Goal: Register for event/course

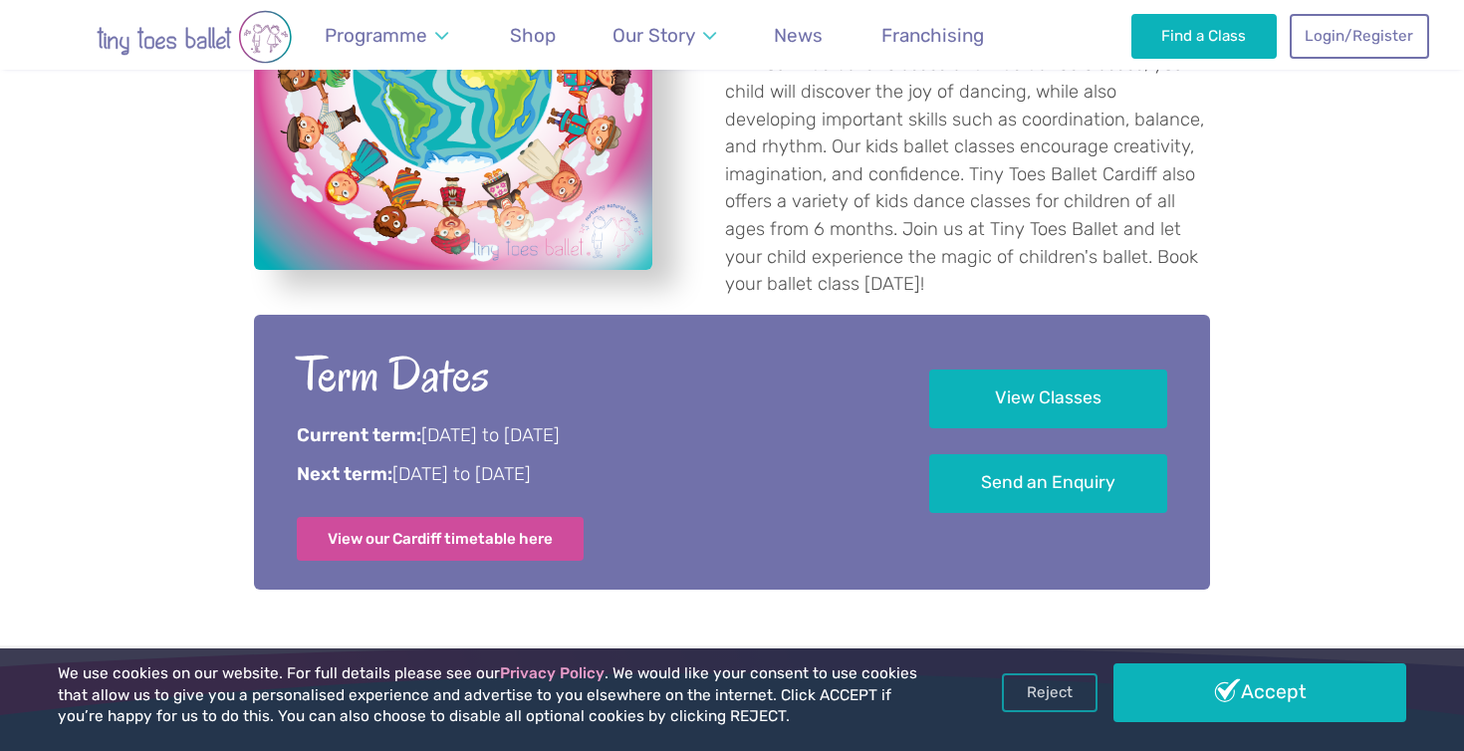
scroll to position [850, 0]
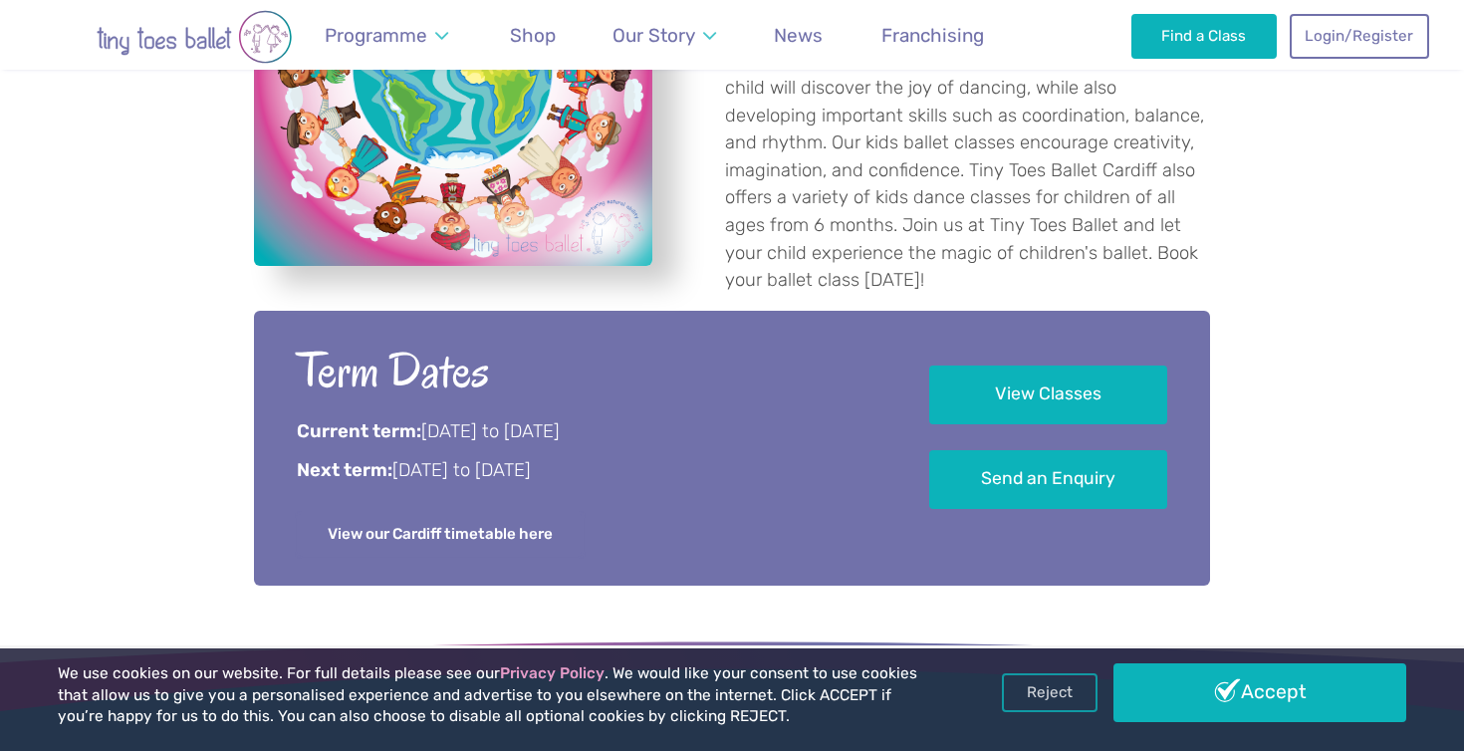
click at [502, 512] on link "View our Cardiff timetable here" at bounding box center [440, 534] width 287 height 44
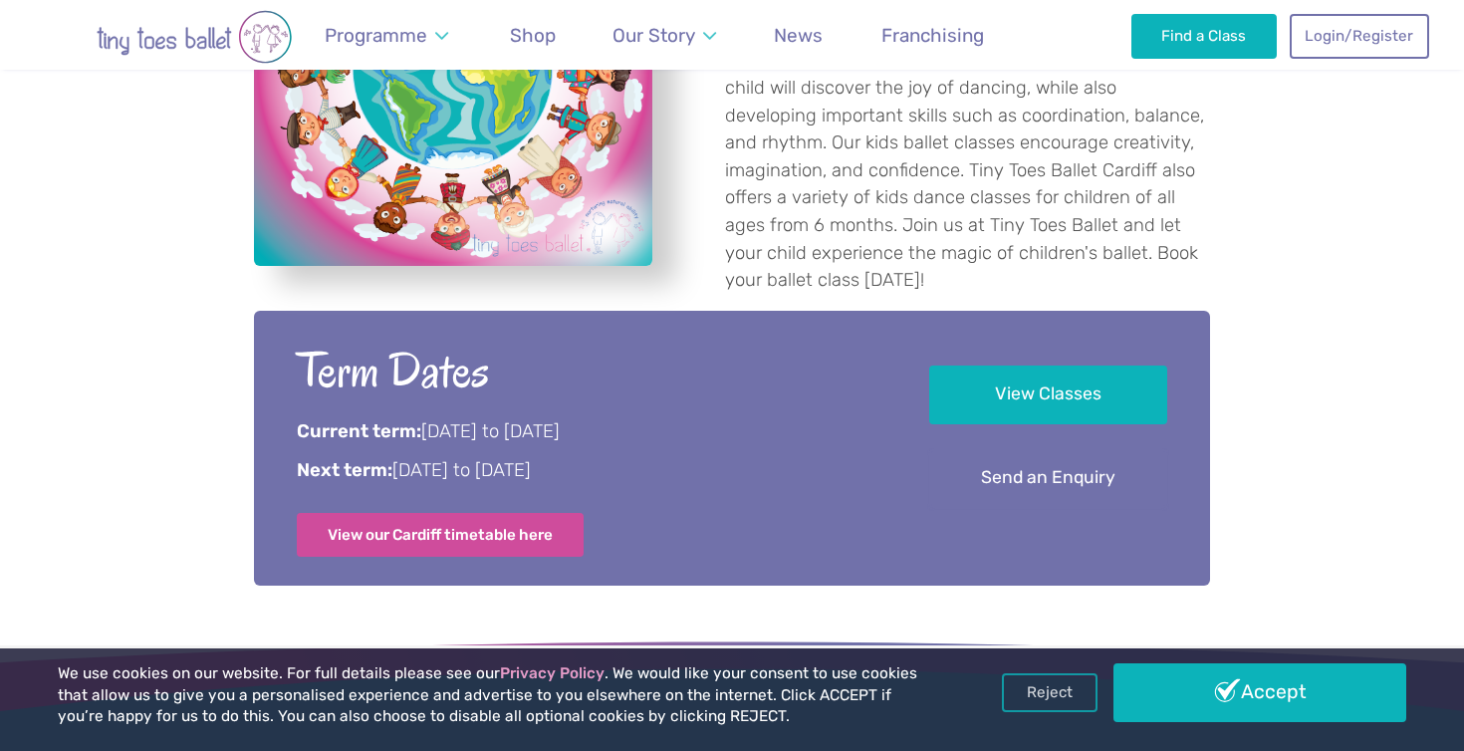
click at [1037, 454] on link "Send an Enquiry" at bounding box center [1048, 478] width 238 height 59
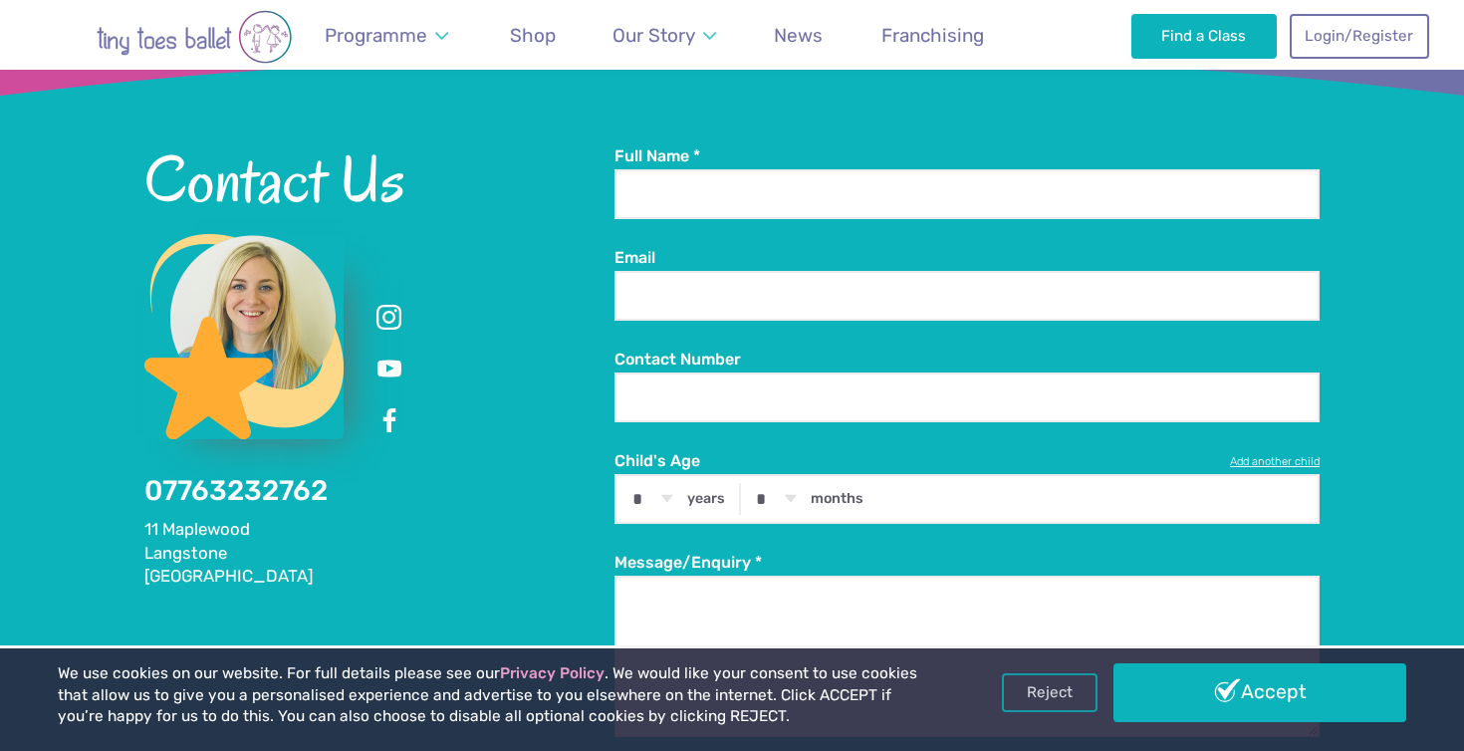
click at [602, 493] on div "Contact Us 07763232762 [GEOGRAPHIC_DATA]" at bounding box center [379, 366] width 470 height 443
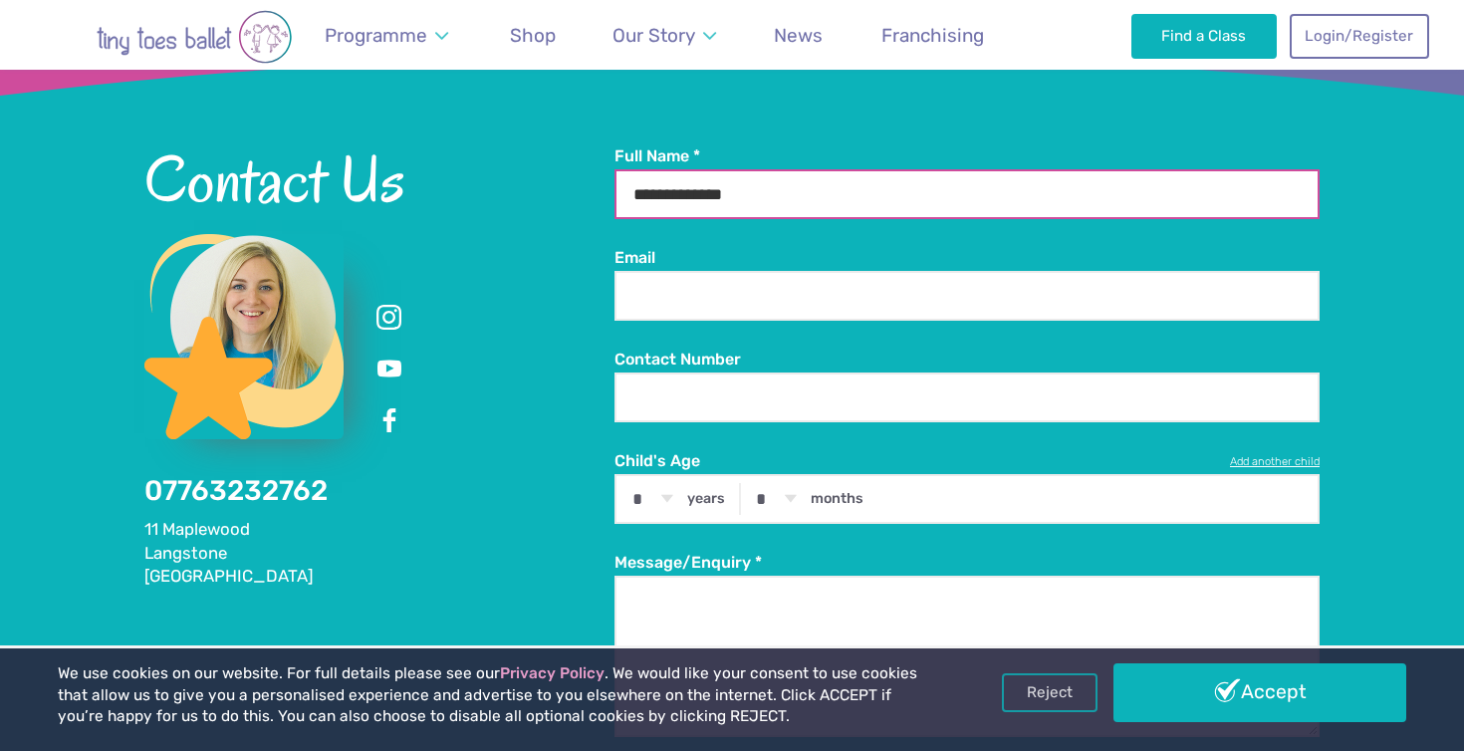
scroll to position [850, 0]
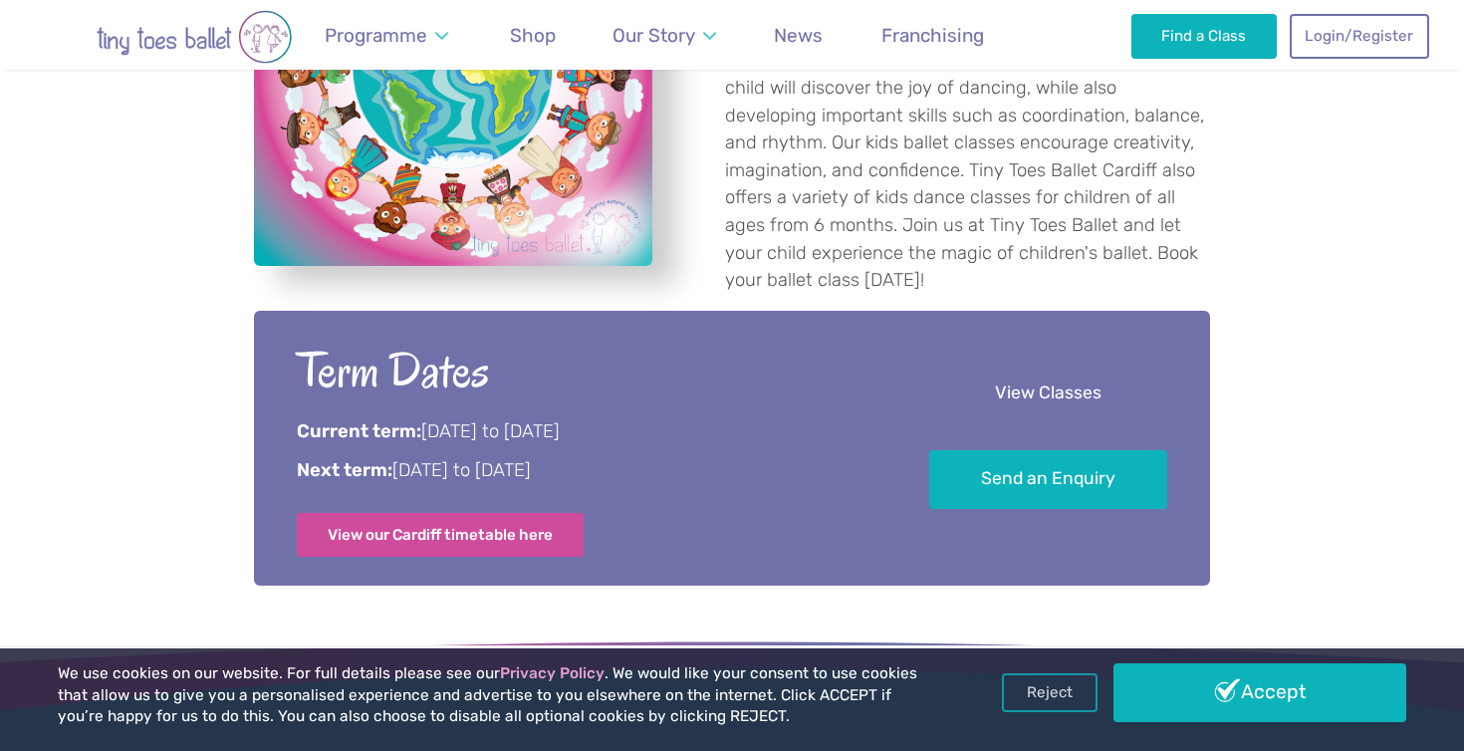
type input "**********"
click at [1031, 368] on link "View Classes" at bounding box center [1048, 393] width 238 height 59
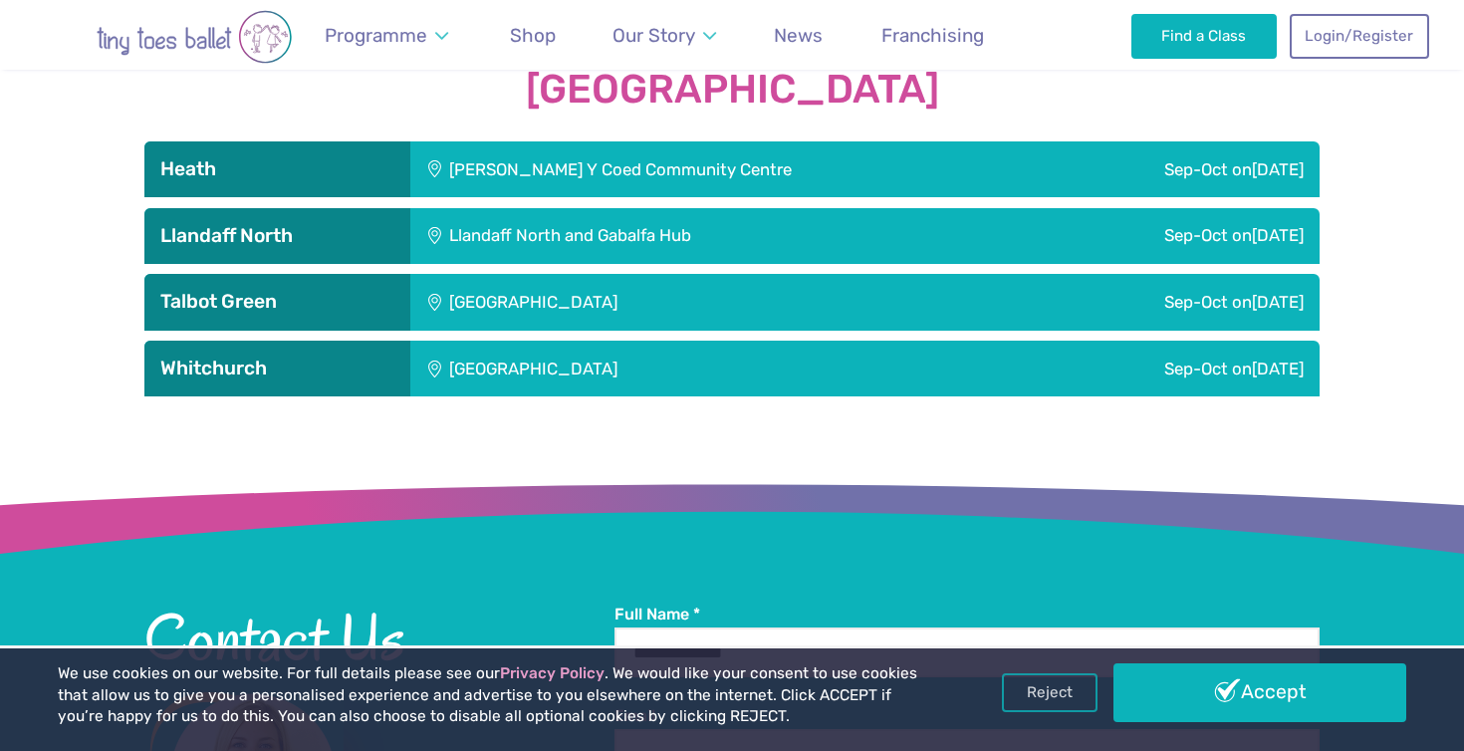
click at [330, 224] on h3 "Llandaff North" at bounding box center [277, 236] width 234 height 24
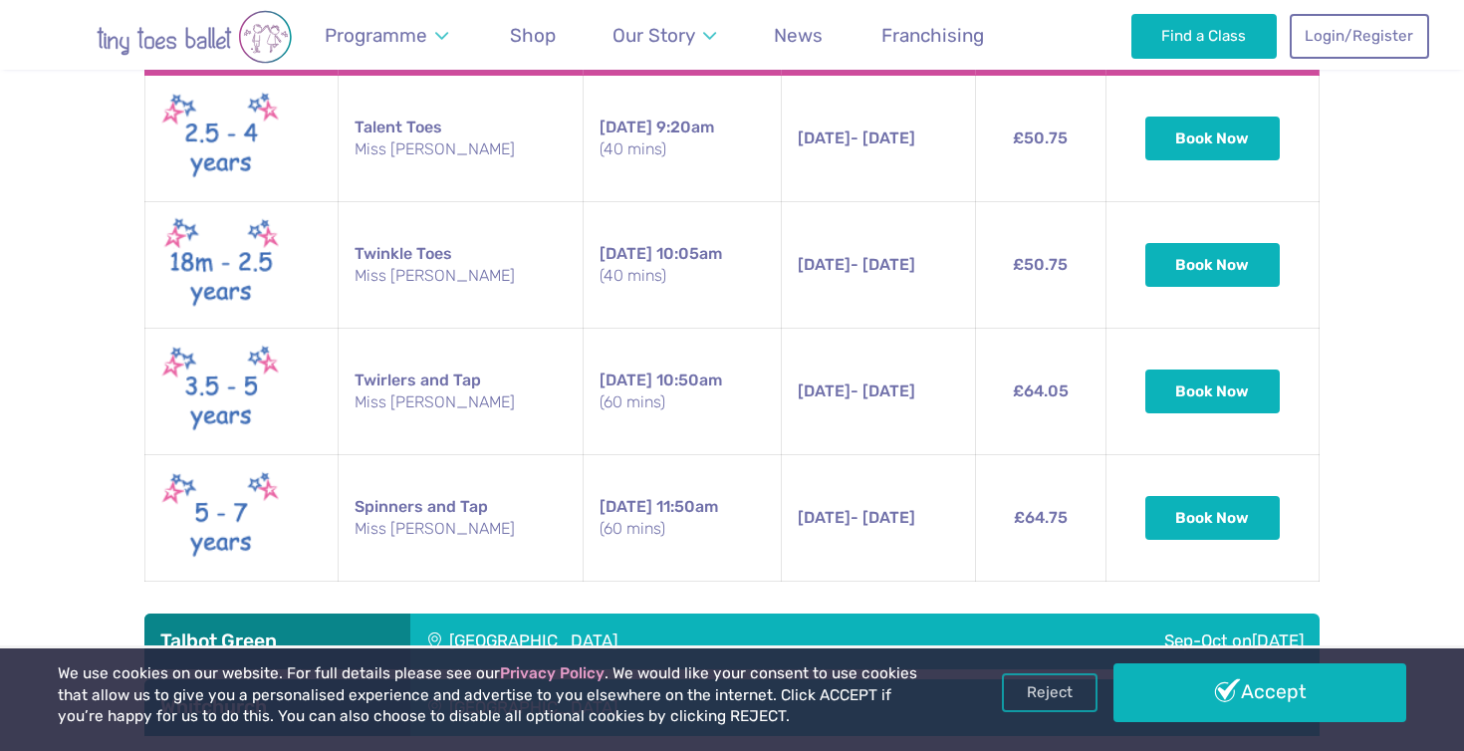
scroll to position [3074, 0]
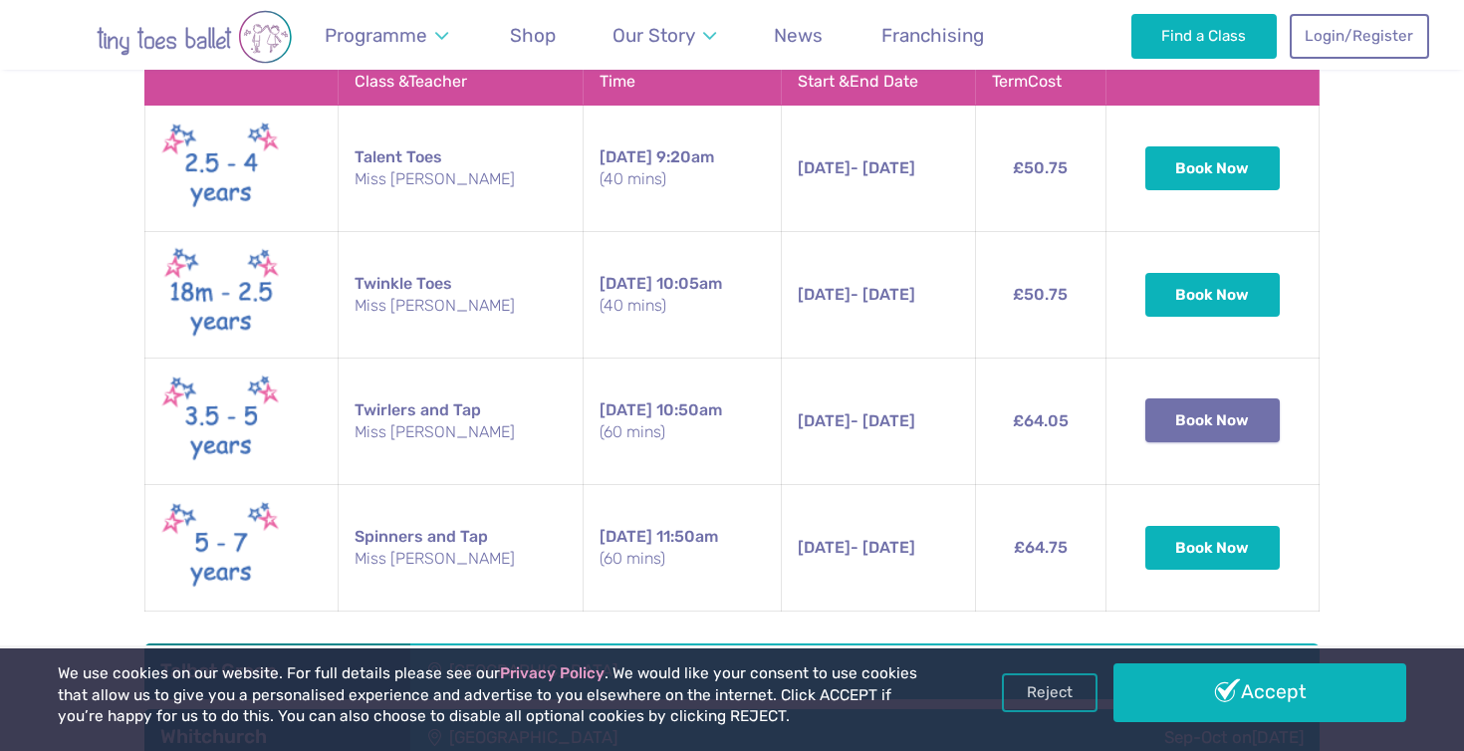
click at [1208, 404] on button "Book Now" at bounding box center [1212, 420] width 135 height 44
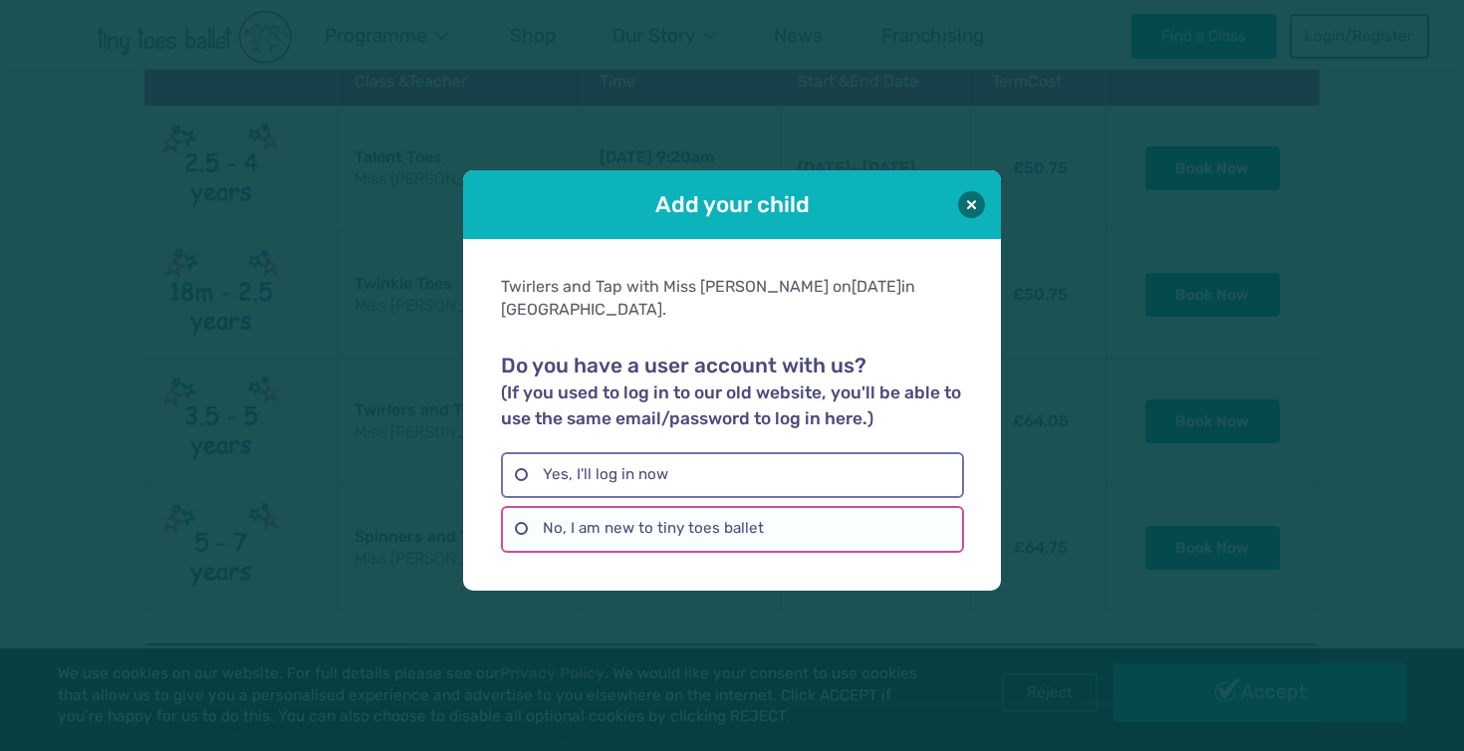
click at [673, 516] on label "No, I am new to tiny toes ballet" at bounding box center [732, 529] width 462 height 46
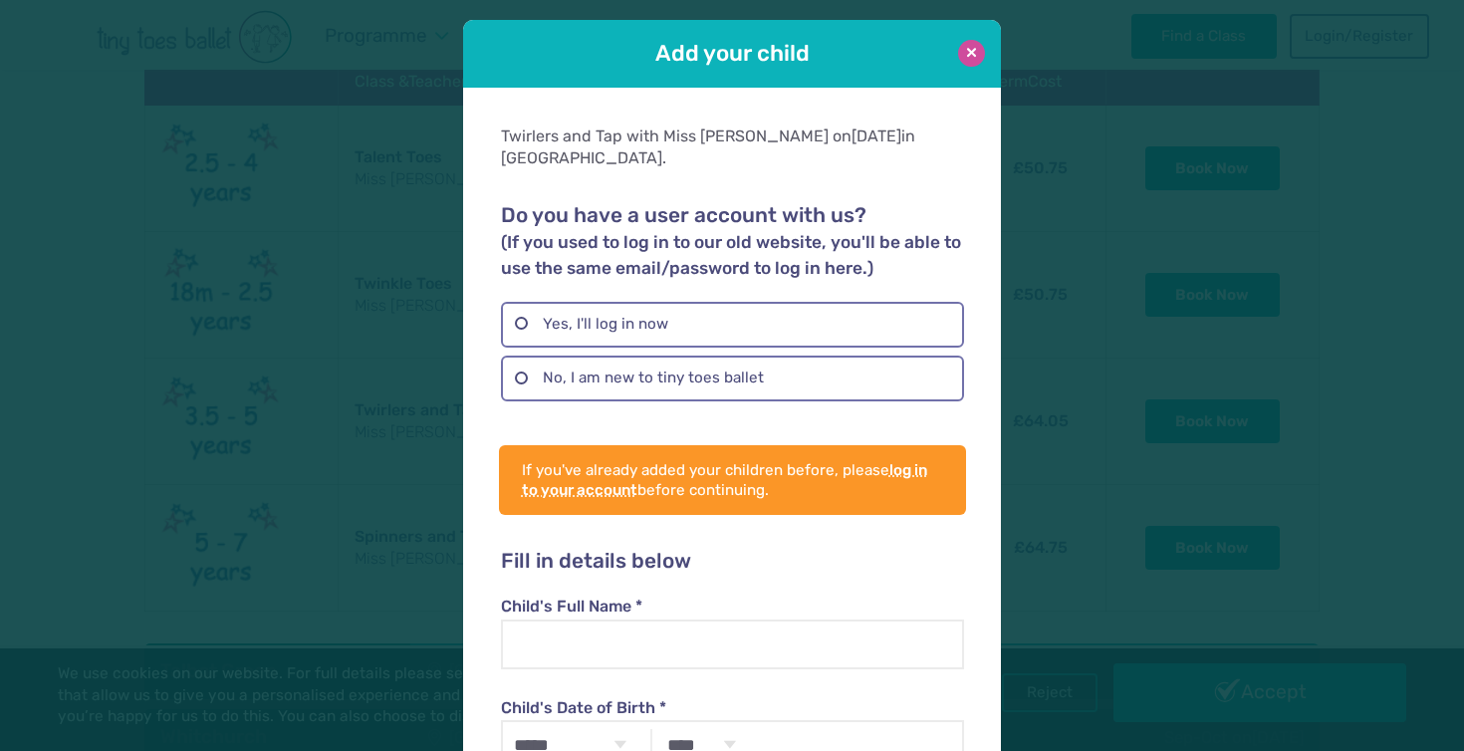
scroll to position [0, 0]
click at [969, 49] on button at bounding box center [971, 53] width 27 height 27
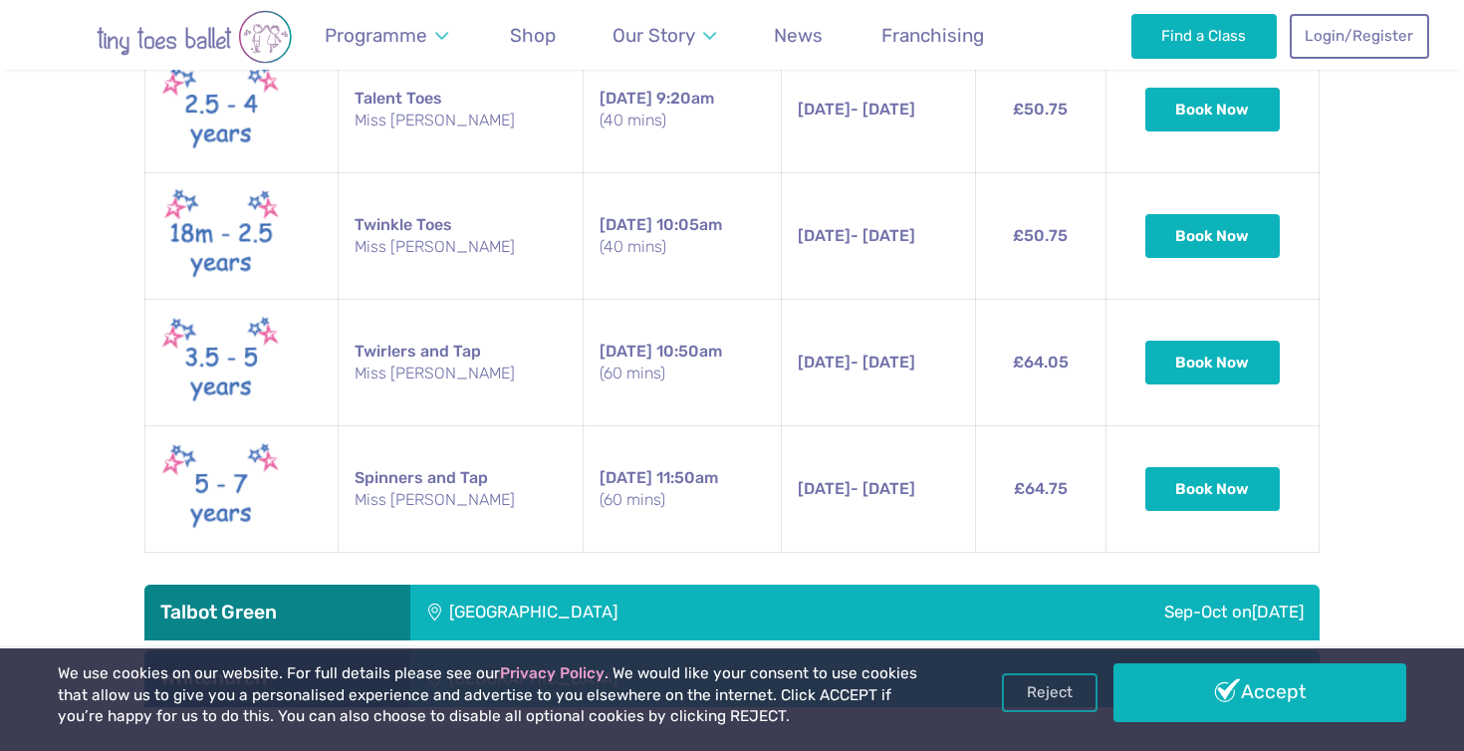
scroll to position [3135, 0]
